Goal: Task Accomplishment & Management: Use online tool/utility

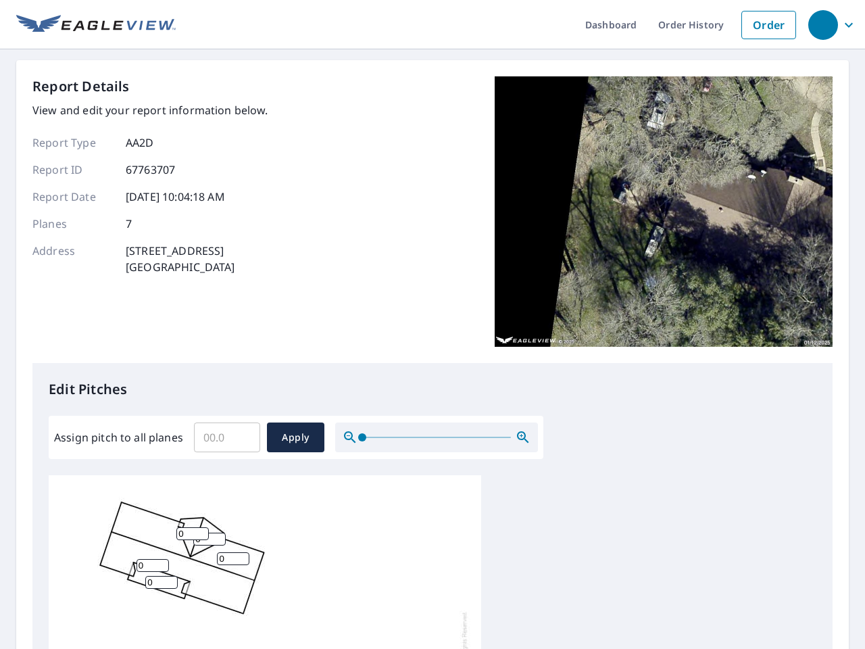
click at [433, 324] on div "Report Details View and edit your report information below. Report Type AA2D Re…" at bounding box center [432, 219] width 800 height 287
click at [823, 24] on div "button" at bounding box center [823, 25] width 30 height 30
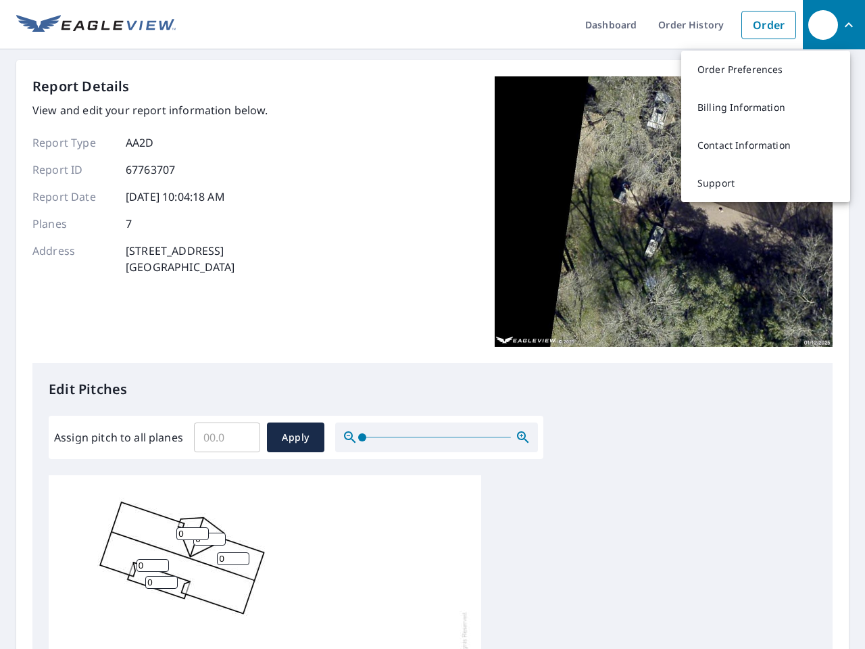
click at [227, 437] on input "Assign pitch to all planes" at bounding box center [227, 437] width 66 height 38
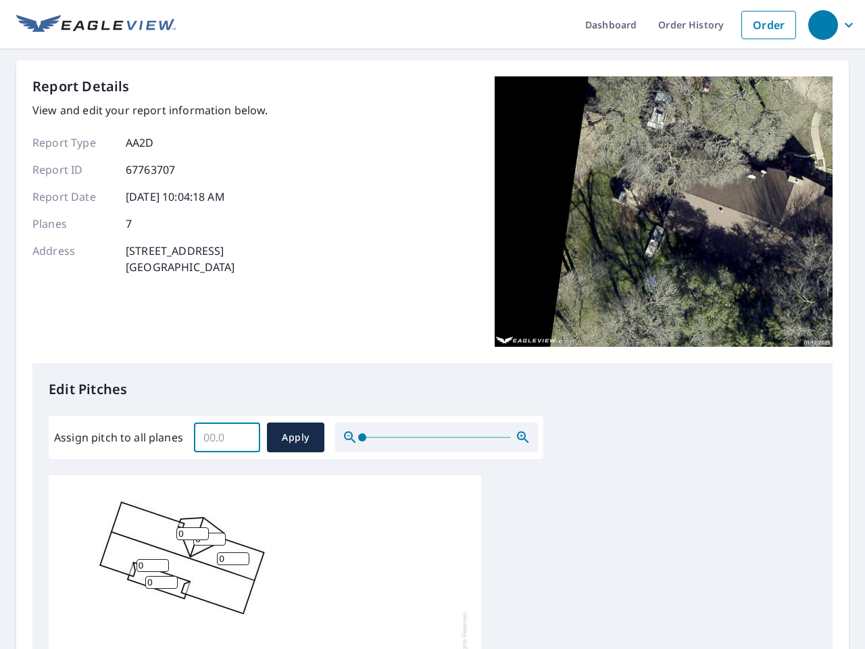
click at [295, 437] on span "Apply" at bounding box center [296, 437] width 36 height 17
click at [523, 437] on icon "button" at bounding box center [523, 437] width 16 height 16
